Goal: Find specific page/section

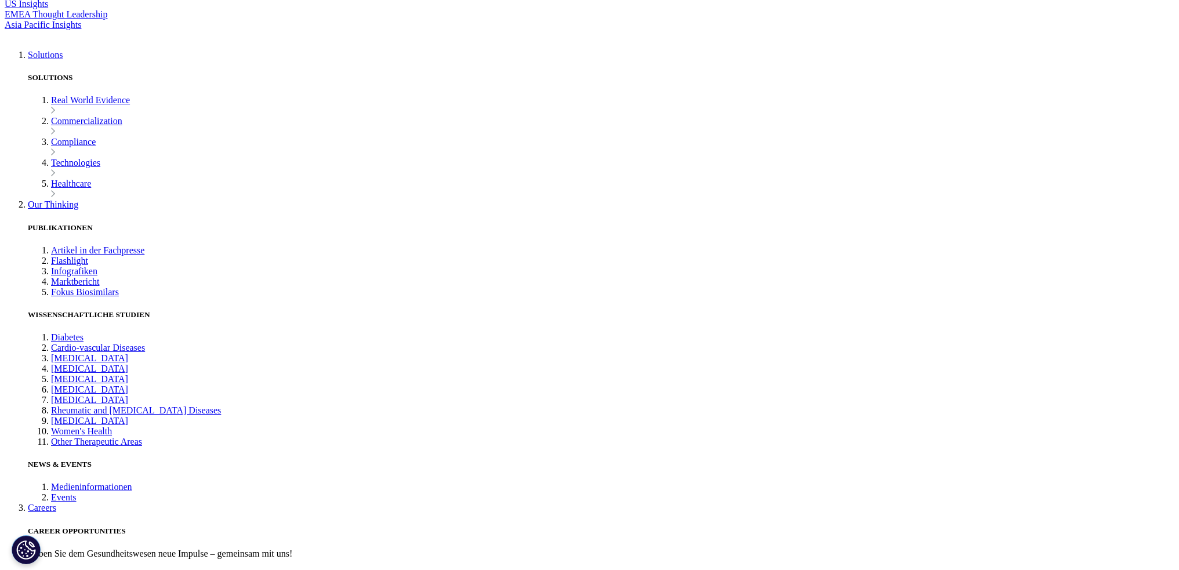
scroll to position [348, 0]
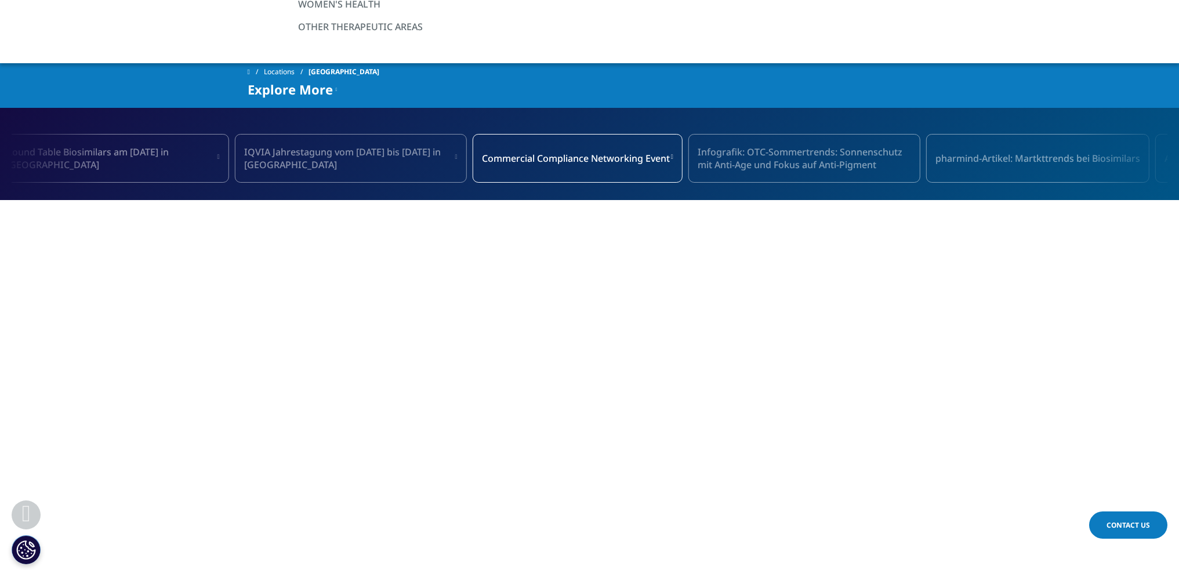
click at [333, 146] on span "IQVIA Jahrestagung vom 11. bis 12. November in [GEOGRAPHIC_DATA]" at bounding box center [349, 159] width 210 height 26
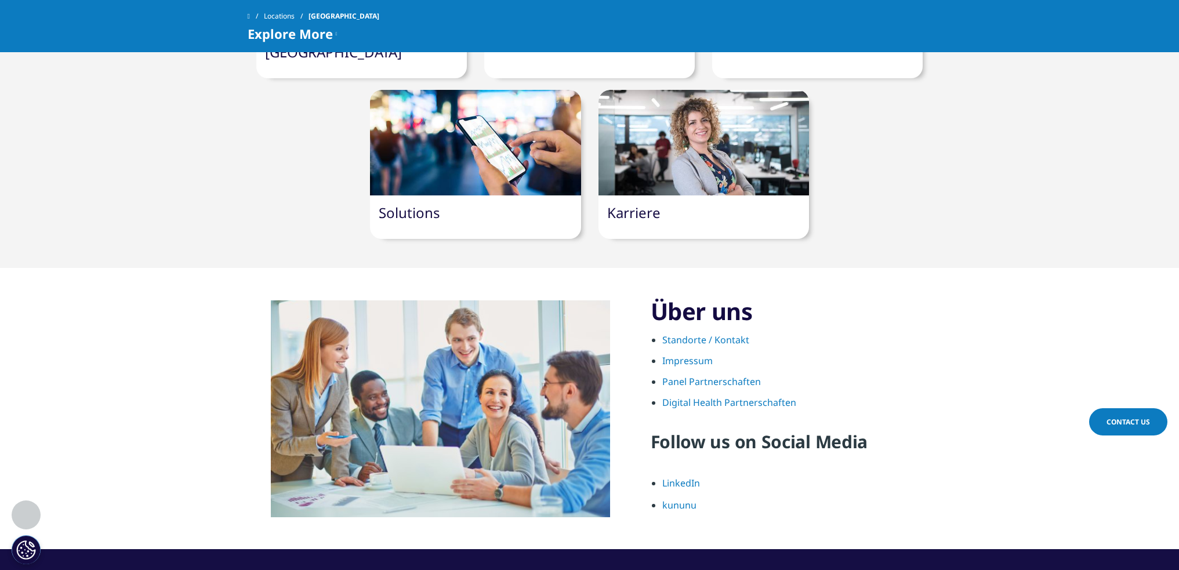
scroll to position [1276, 0]
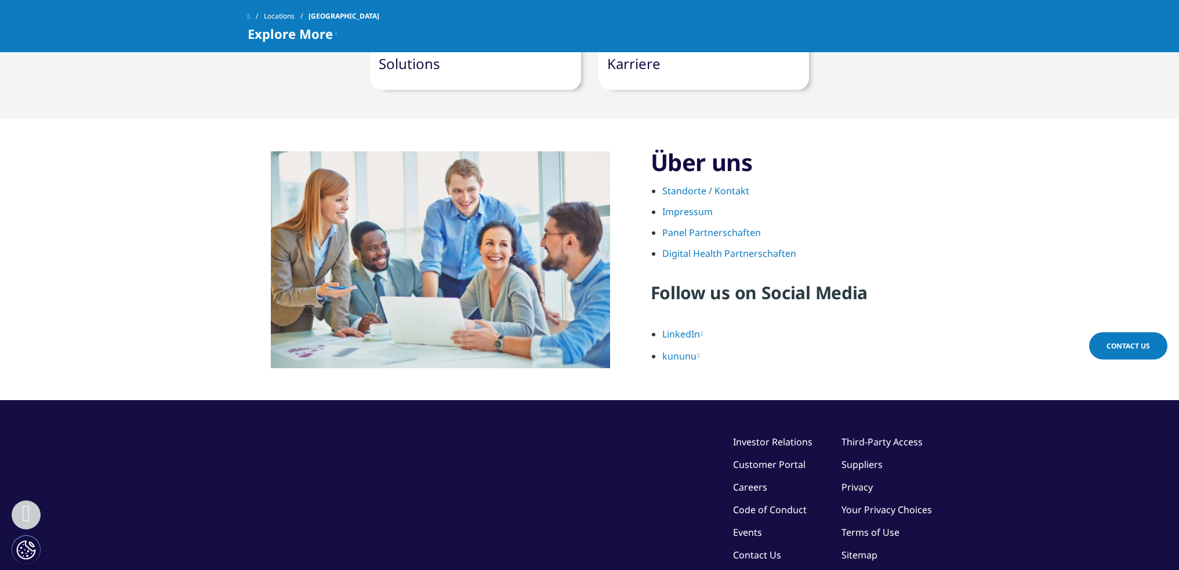
click at [691, 184] on link "Standorte / Kontakt" at bounding box center [705, 190] width 87 height 13
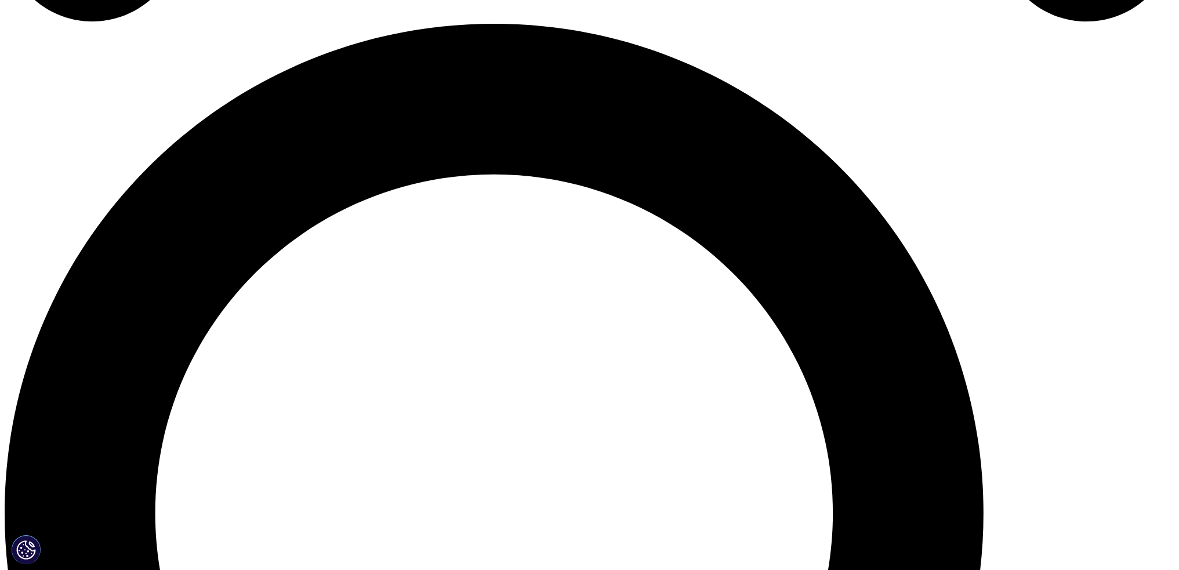
scroll to position [1154, 0]
